Goal: Find specific page/section: Find specific page/section

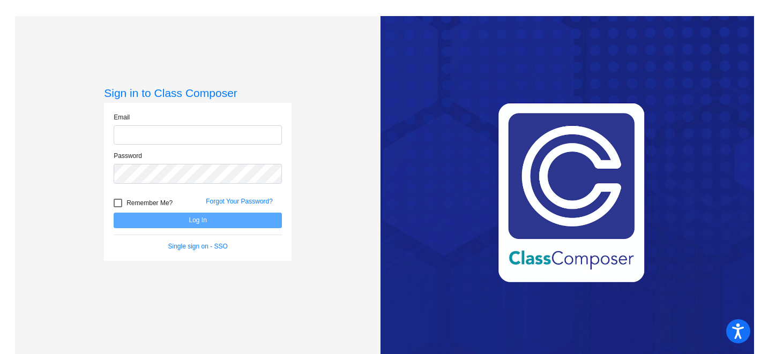
type input "[EMAIL_ADDRESS][DOMAIN_NAME]"
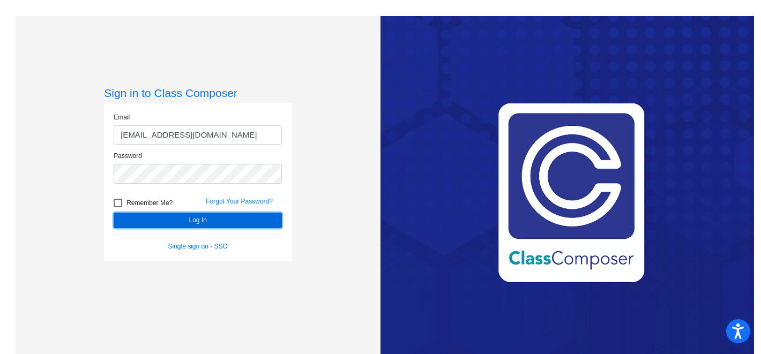
click at [158, 222] on button "Log In" at bounding box center [198, 221] width 168 height 16
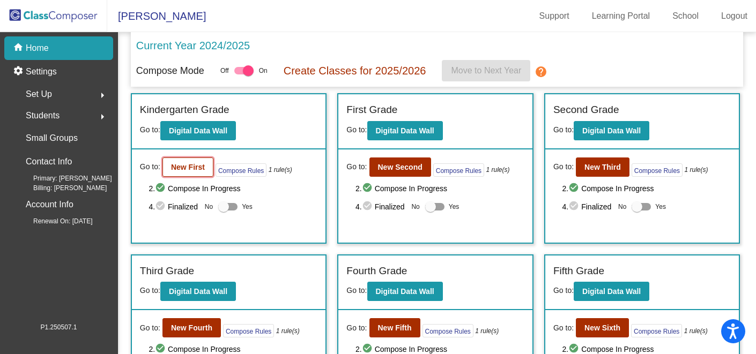
click at [181, 172] on b "New First" at bounding box center [188, 167] width 34 height 9
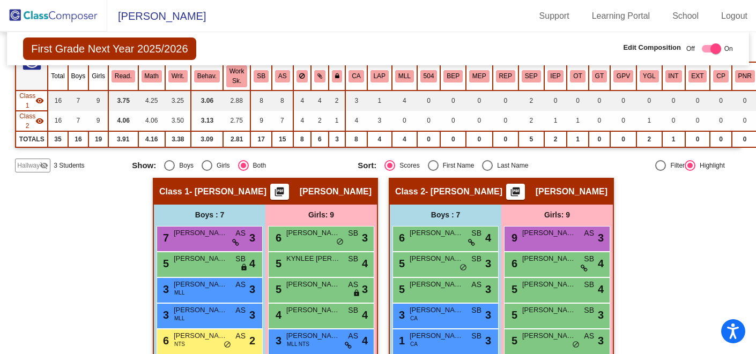
scroll to position [117, 0]
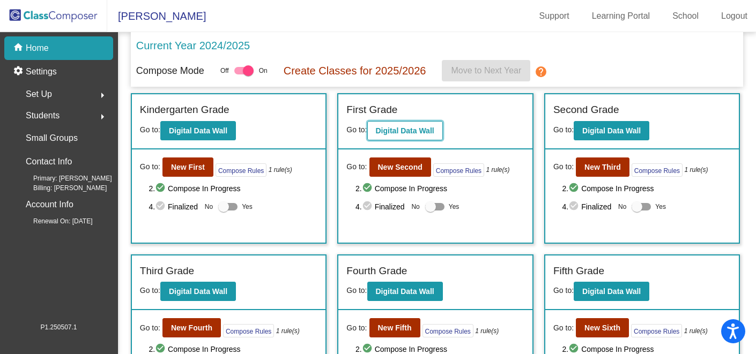
click at [400, 130] on b "Digital Data Wall" at bounding box center [405, 131] width 58 height 9
click at [191, 167] on b "New First" at bounding box center [188, 167] width 34 height 9
click at [90, 116] on div "Students arrow_right" at bounding box center [62, 115] width 102 height 21
